Goal: Transaction & Acquisition: Purchase product/service

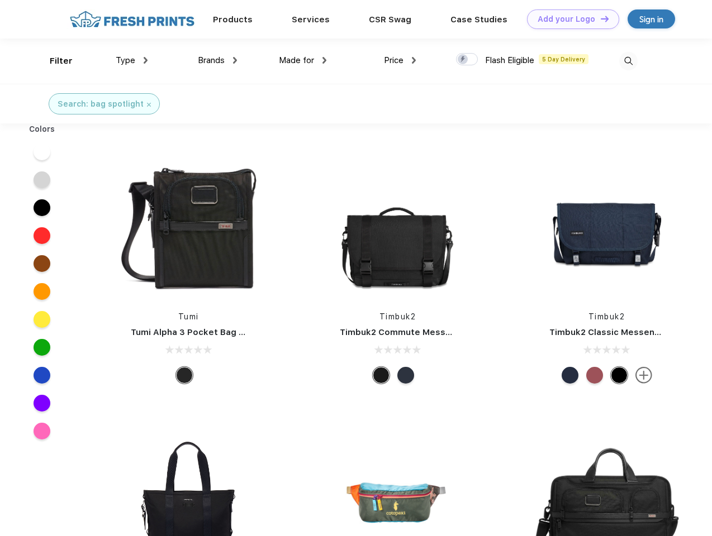
click at [569, 19] on link "Add your Logo Design Tool" at bounding box center [573, 19] width 92 height 20
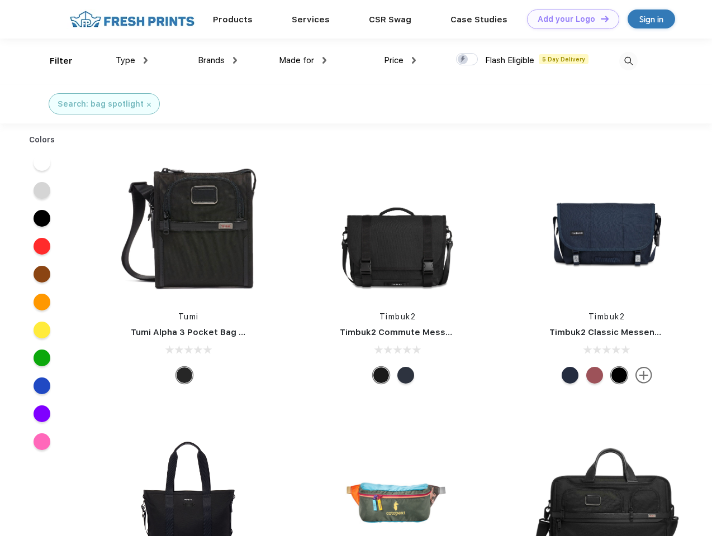
click at [0, 0] on div "Design Tool" at bounding box center [0, 0] width 0 height 0
click at [600, 18] on link "Add your Logo Design Tool" at bounding box center [573, 19] width 92 height 20
click at [54, 61] on div "Filter" at bounding box center [61, 61] width 23 height 13
click at [132, 60] on span "Type" at bounding box center [126, 60] width 20 height 10
click at [217, 60] on span "Brands" at bounding box center [211, 60] width 27 height 10
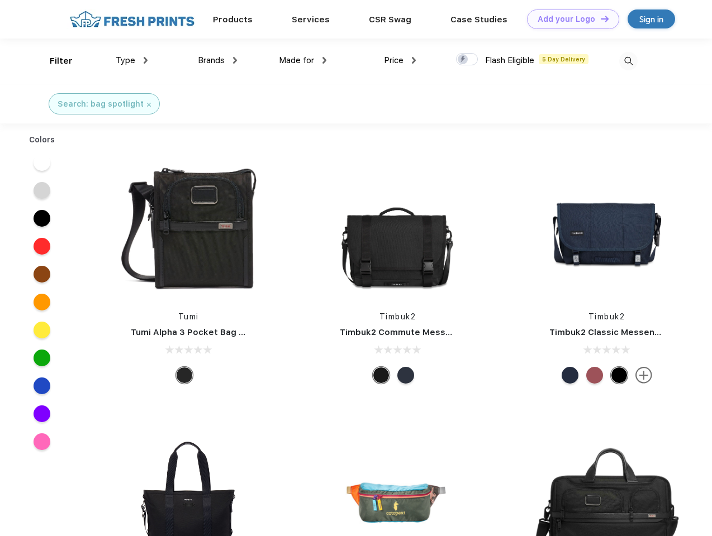
click at [303, 60] on span "Made for" at bounding box center [296, 60] width 35 height 10
click at [400, 60] on span "Price" at bounding box center [394, 60] width 20 height 10
click at [467, 60] on div at bounding box center [467, 59] width 22 height 12
click at [463, 60] on input "checkbox" at bounding box center [459, 56] width 7 height 7
click at [628, 61] on img at bounding box center [628, 61] width 18 height 18
